Goal: Task Accomplishment & Management: Manage account settings

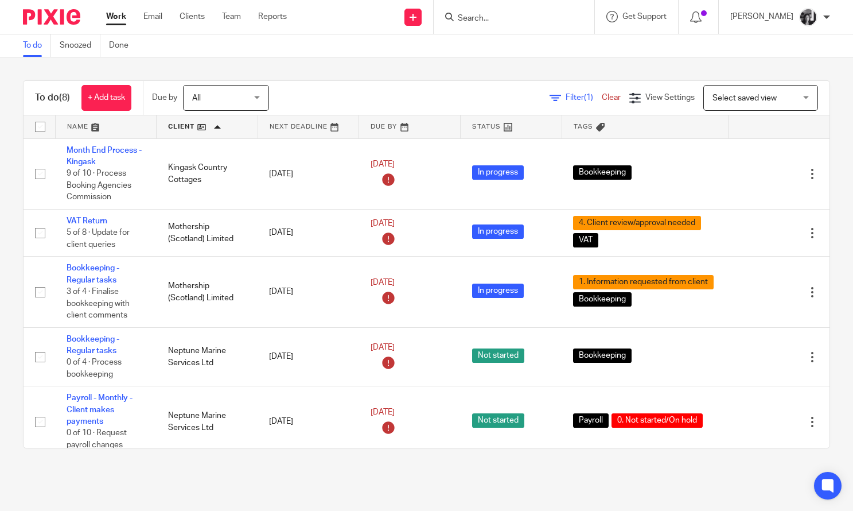
scroll to position [97, 0]
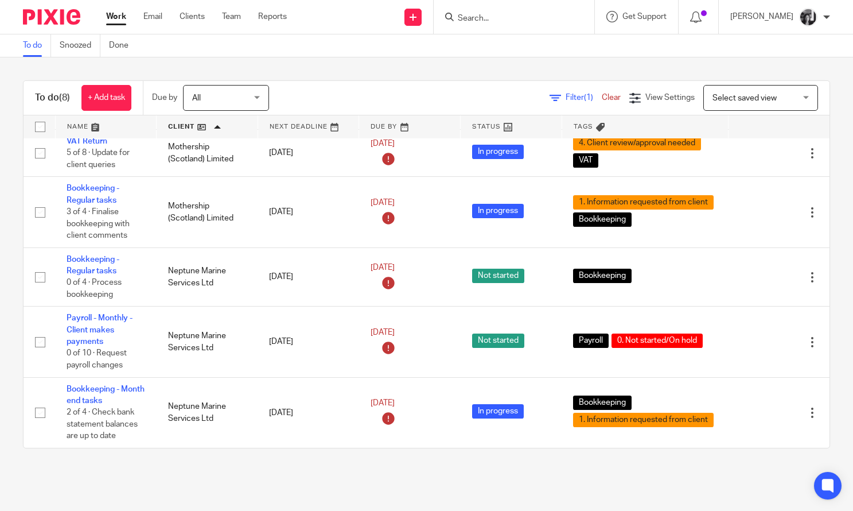
click at [566, 99] on span "Filter (1)" at bounding box center [584, 98] width 36 height 8
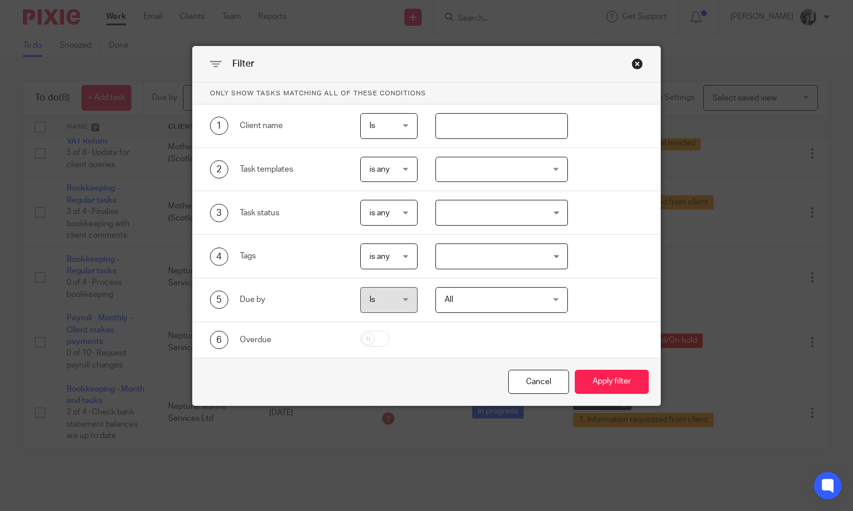
click at [514, 127] on input "text" at bounding box center [502, 126] width 133 height 26
type input "nept"
click at [575, 370] on button "Apply filter" at bounding box center [612, 382] width 74 height 25
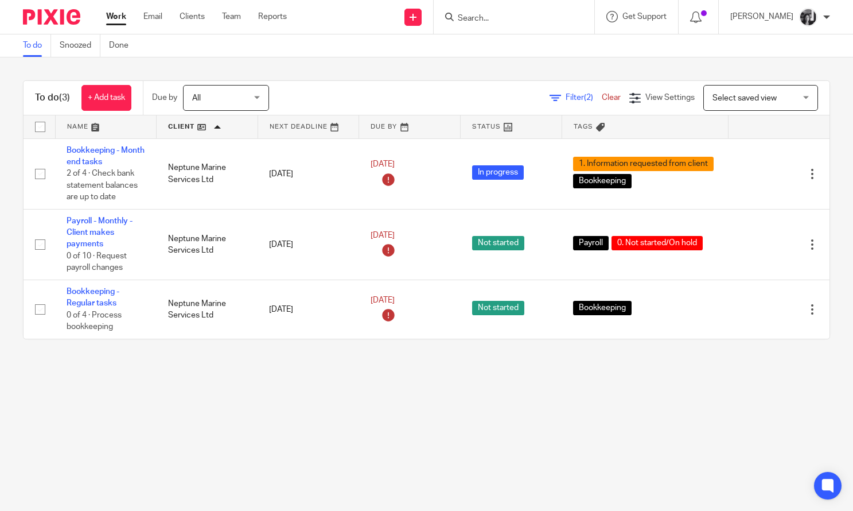
click at [358, 380] on main "To do Snoozed Done To do (3) + Add task Due by All All [DATE] [DATE] This week …" at bounding box center [426, 255] width 853 height 511
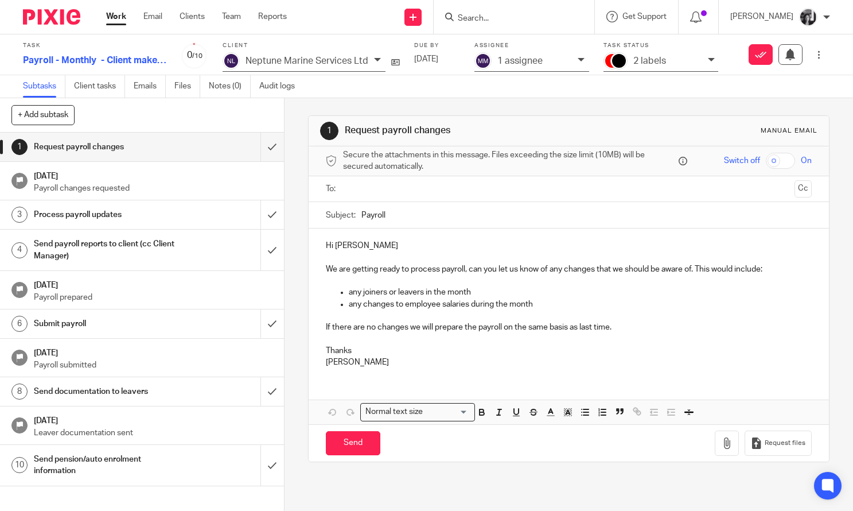
click at [708, 63] on icon at bounding box center [711, 59] width 7 height 7
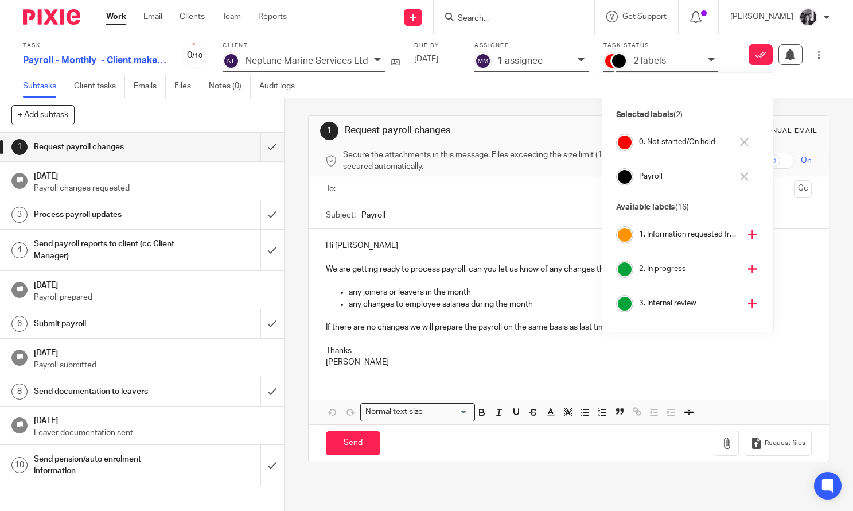
click at [749, 141] on button at bounding box center [744, 142] width 13 height 18
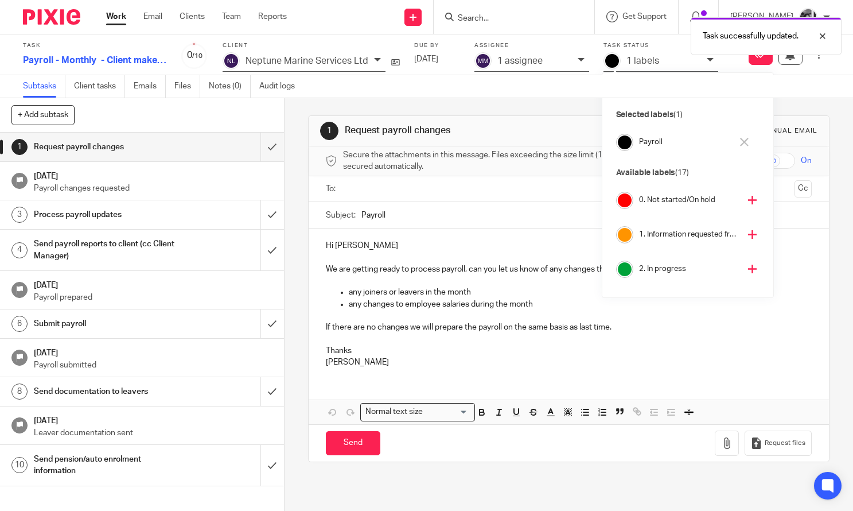
click at [748, 234] on icon at bounding box center [752, 234] width 9 height 9
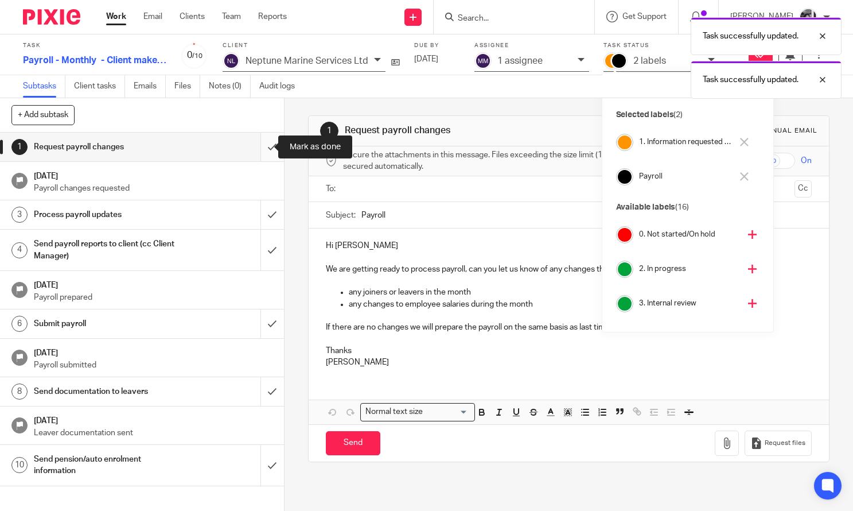
click at [258, 148] on input "submit" at bounding box center [142, 147] width 284 height 29
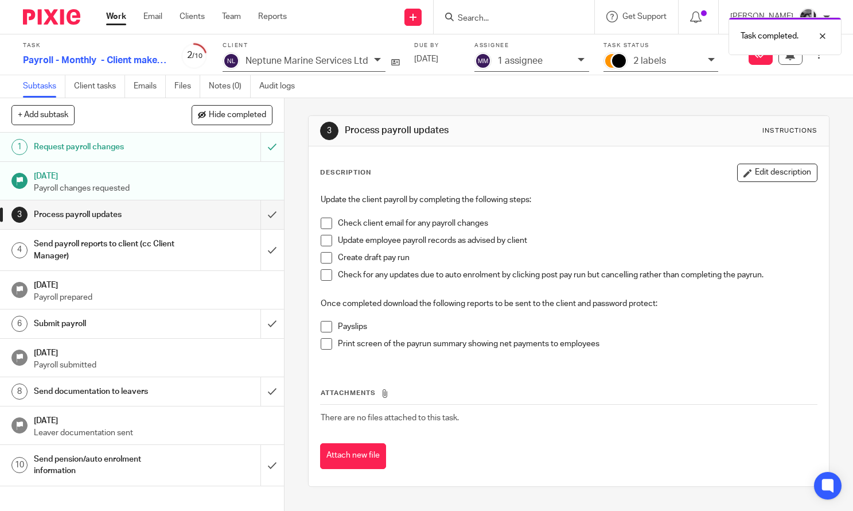
click at [287, 145] on div "3 Process payroll updates Instructions Description Edit description Update the …" at bounding box center [569, 304] width 569 height 413
click at [815, 58] on icon at bounding box center [819, 55] width 9 height 9
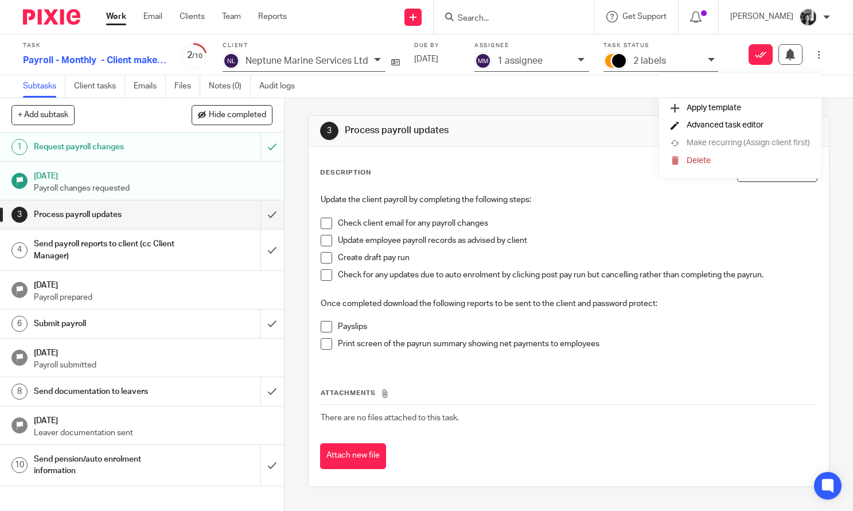
click at [708, 126] on span "Advanced task editor" at bounding box center [725, 125] width 77 height 8
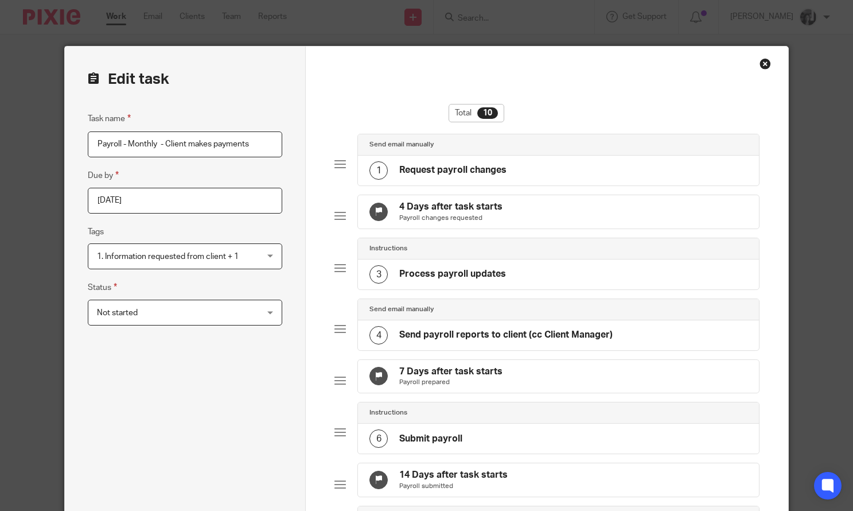
click at [232, 317] on span "Not started" at bounding box center [171, 312] width 148 height 24
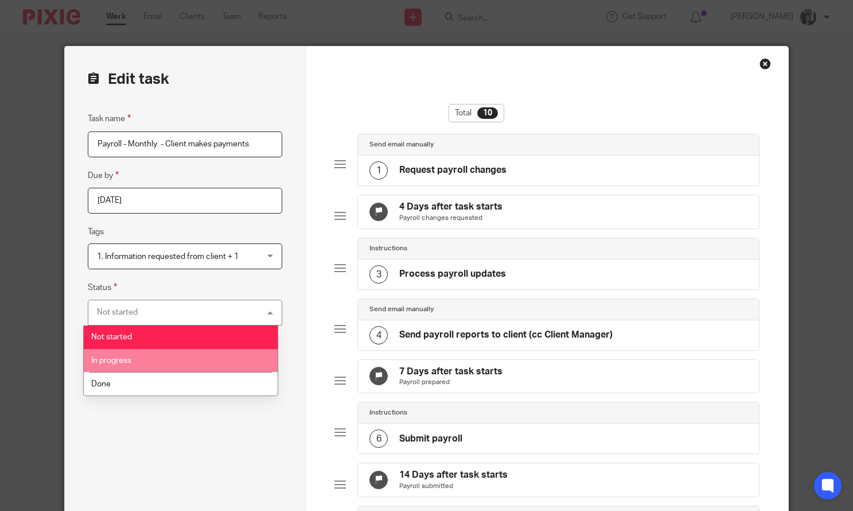
click at [216, 358] on li "In progress" at bounding box center [181, 361] width 194 height 24
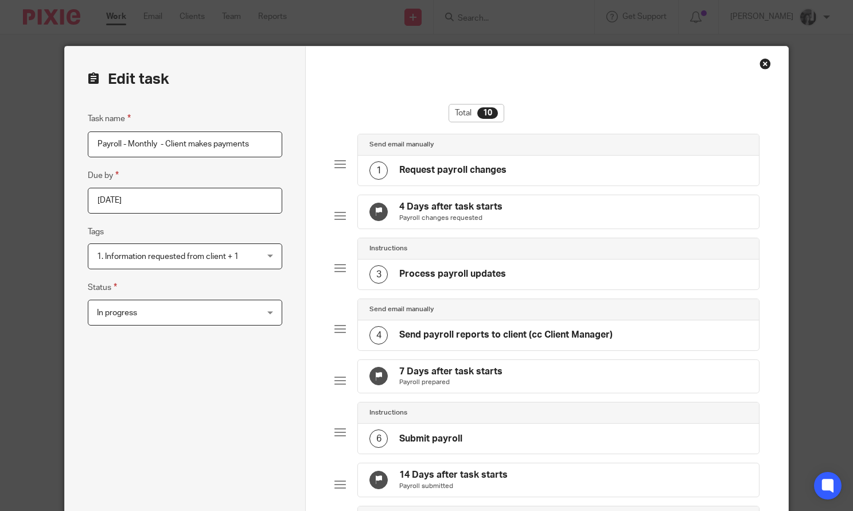
click at [216, 358] on div "Task name Payroll - Monthly - Client makes payments Due by 2025-09-06 Tags 1. I…" at bounding box center [185, 443] width 195 height 663
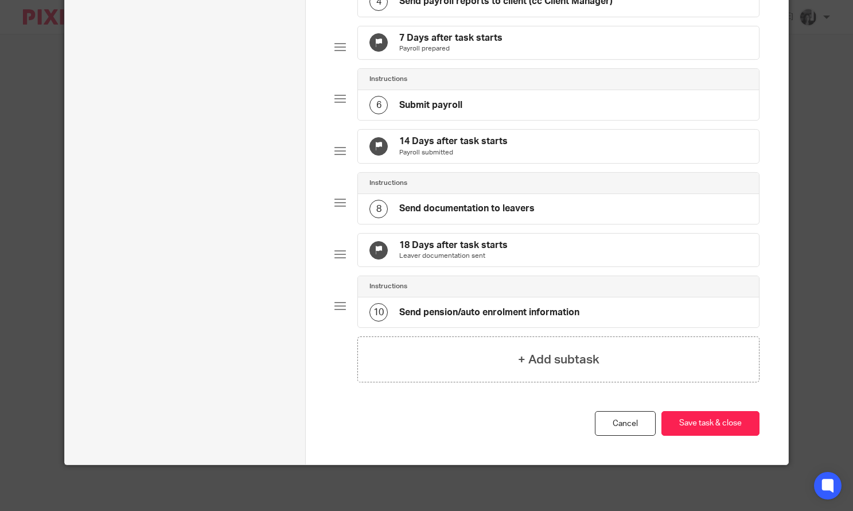
scroll to position [370, 0]
click at [716, 428] on button "Save task & close" at bounding box center [711, 423] width 98 height 25
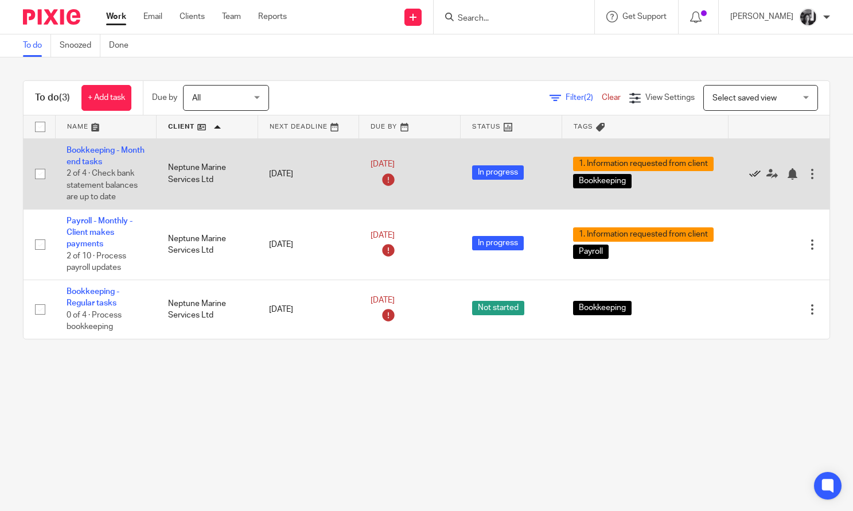
click at [749, 170] on icon at bounding box center [754, 173] width 11 height 11
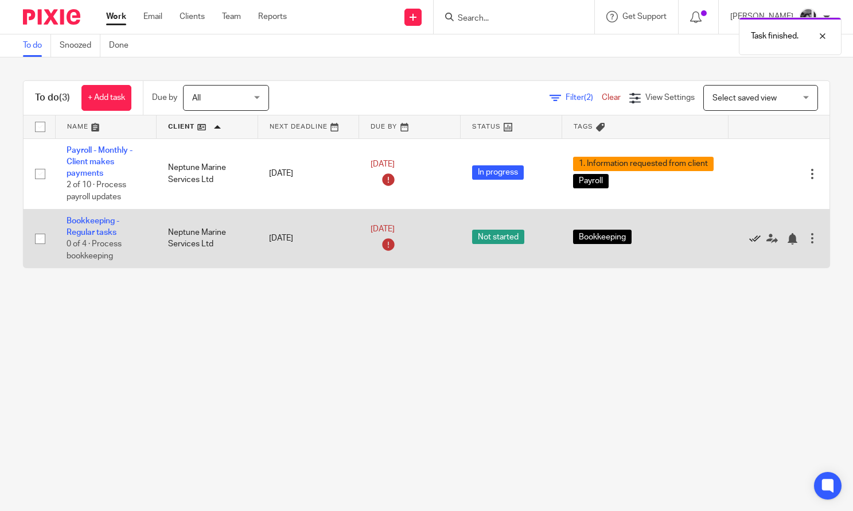
click at [751, 242] on icon at bounding box center [754, 238] width 11 height 11
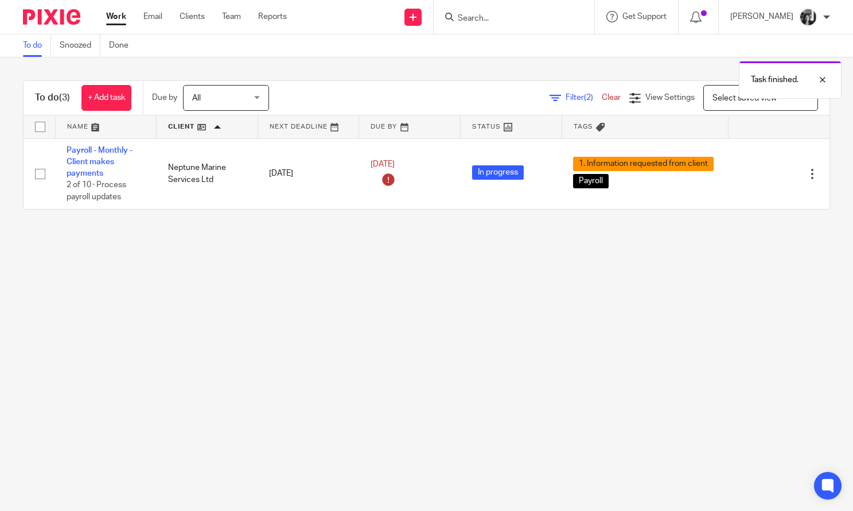
click at [666, 276] on main "To do Snoozed Done To do (3) + Add task Due by All All Today Tomorrow This week…" at bounding box center [426, 255] width 853 height 511
click at [566, 97] on span "Filter (2)" at bounding box center [584, 98] width 36 height 8
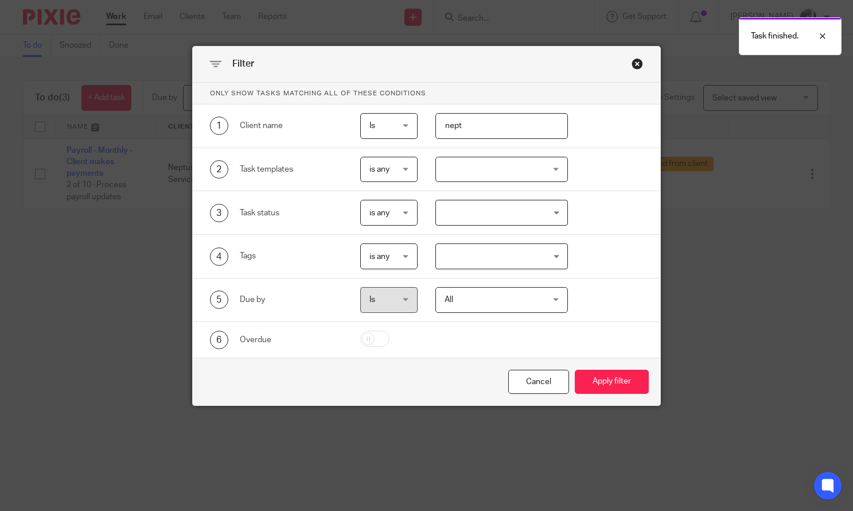
drag, startPoint x: 480, startPoint y: 122, endPoint x: 445, endPoint y: 125, distance: 34.6
click at [445, 125] on input "nept" at bounding box center [502, 126] width 133 height 26
type input "n"
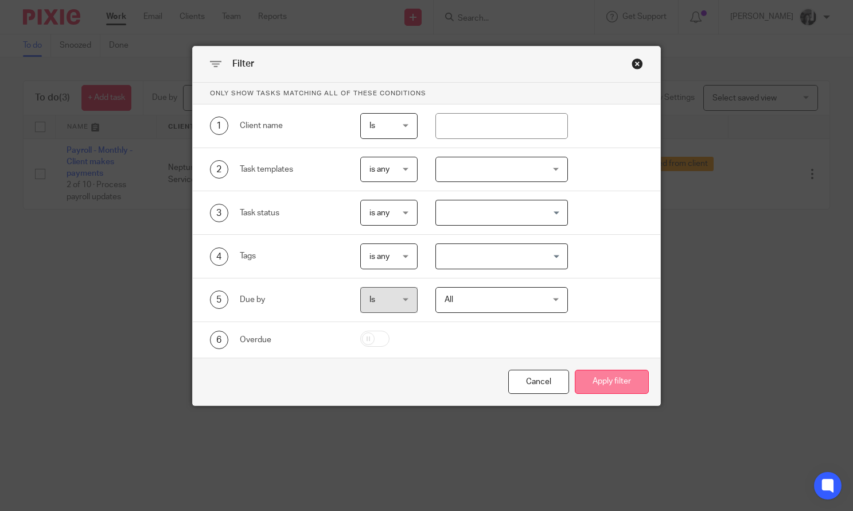
click at [604, 375] on button "Apply filter" at bounding box center [612, 382] width 74 height 25
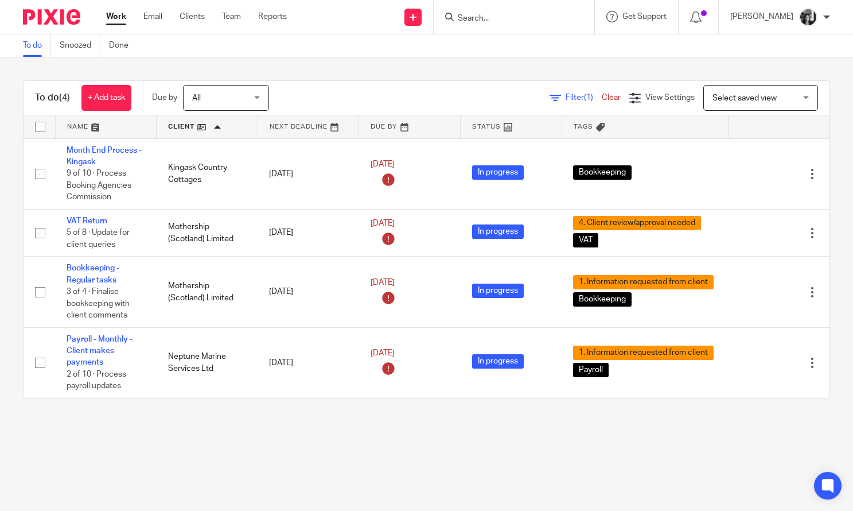
click at [405, 474] on main "To do Snoozed Done To do (4) + Add task Due by All All [DATE] [DATE] This week …" at bounding box center [426, 255] width 853 height 511
click at [833, 203] on div "To do (4) + Add task Due by All All [DATE] [DATE] This week Next week This mont…" at bounding box center [426, 239] width 853 height 364
